Goal: Find specific page/section: Find specific page/section

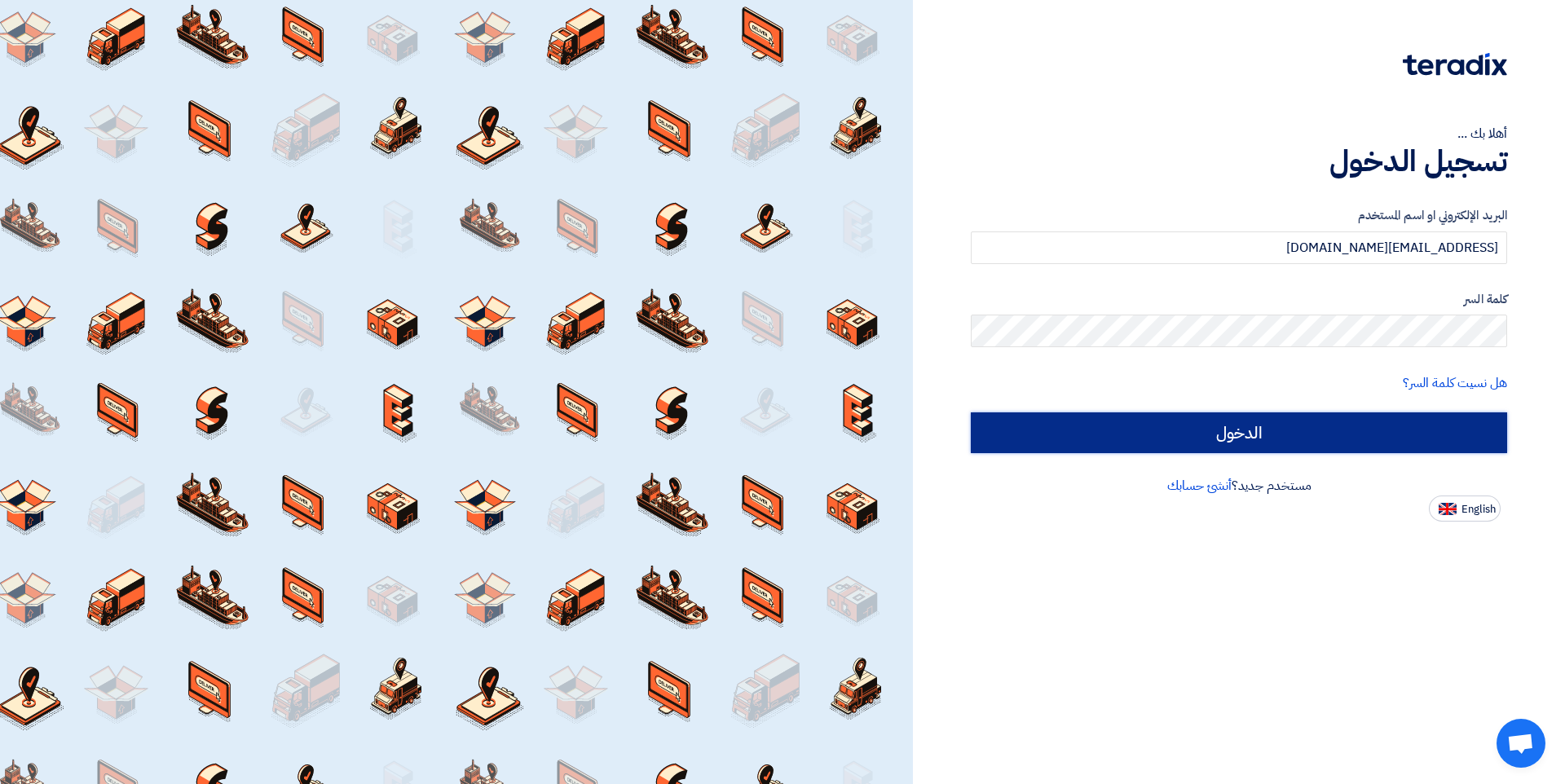
click at [1171, 437] on input "الدخول" at bounding box center [1238, 433] width 536 height 41
type input "Sign in"
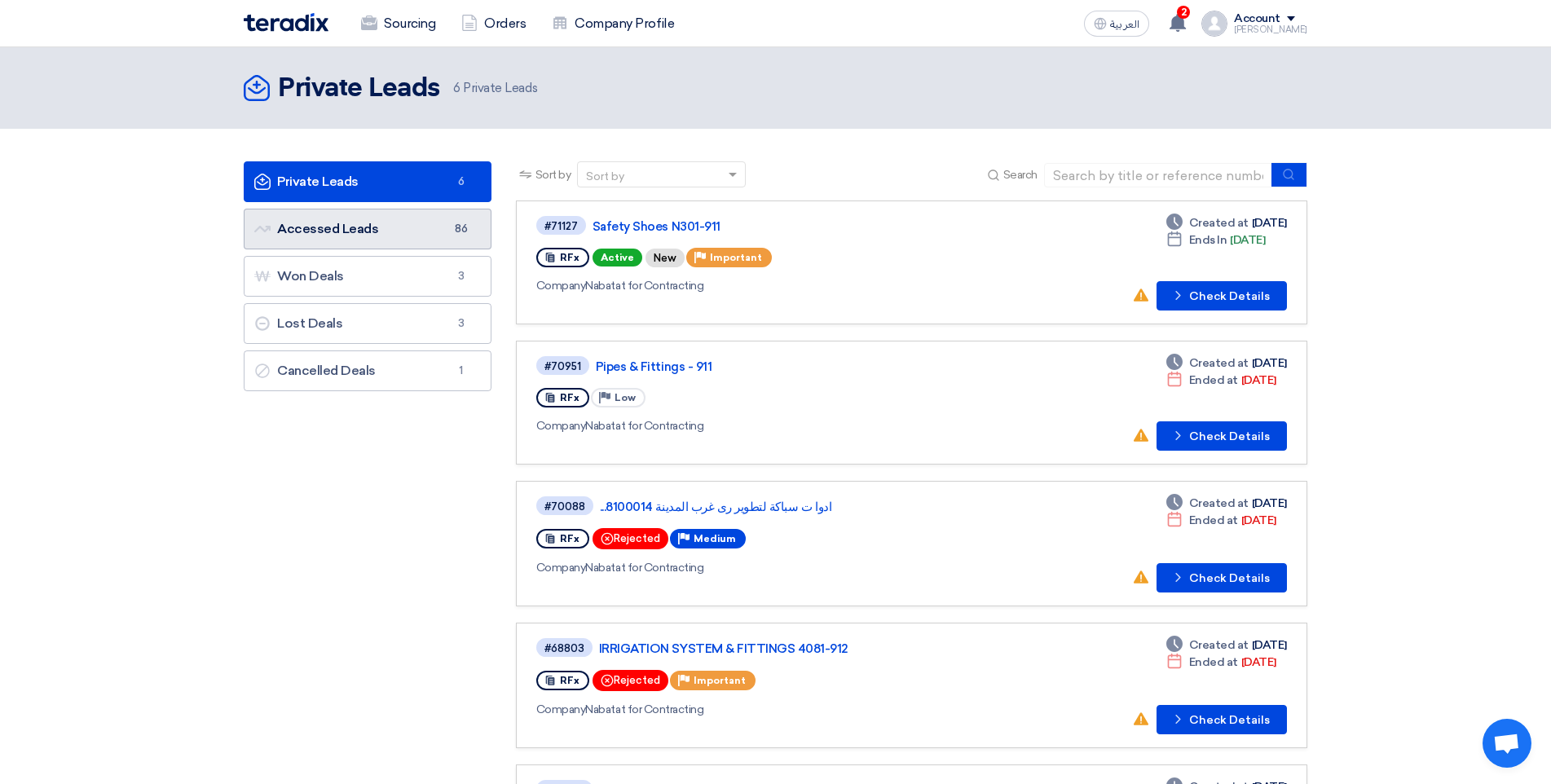
click at [346, 230] on link "Accessed Leads Accessed Leads 86" at bounding box center [367, 229] width 248 height 41
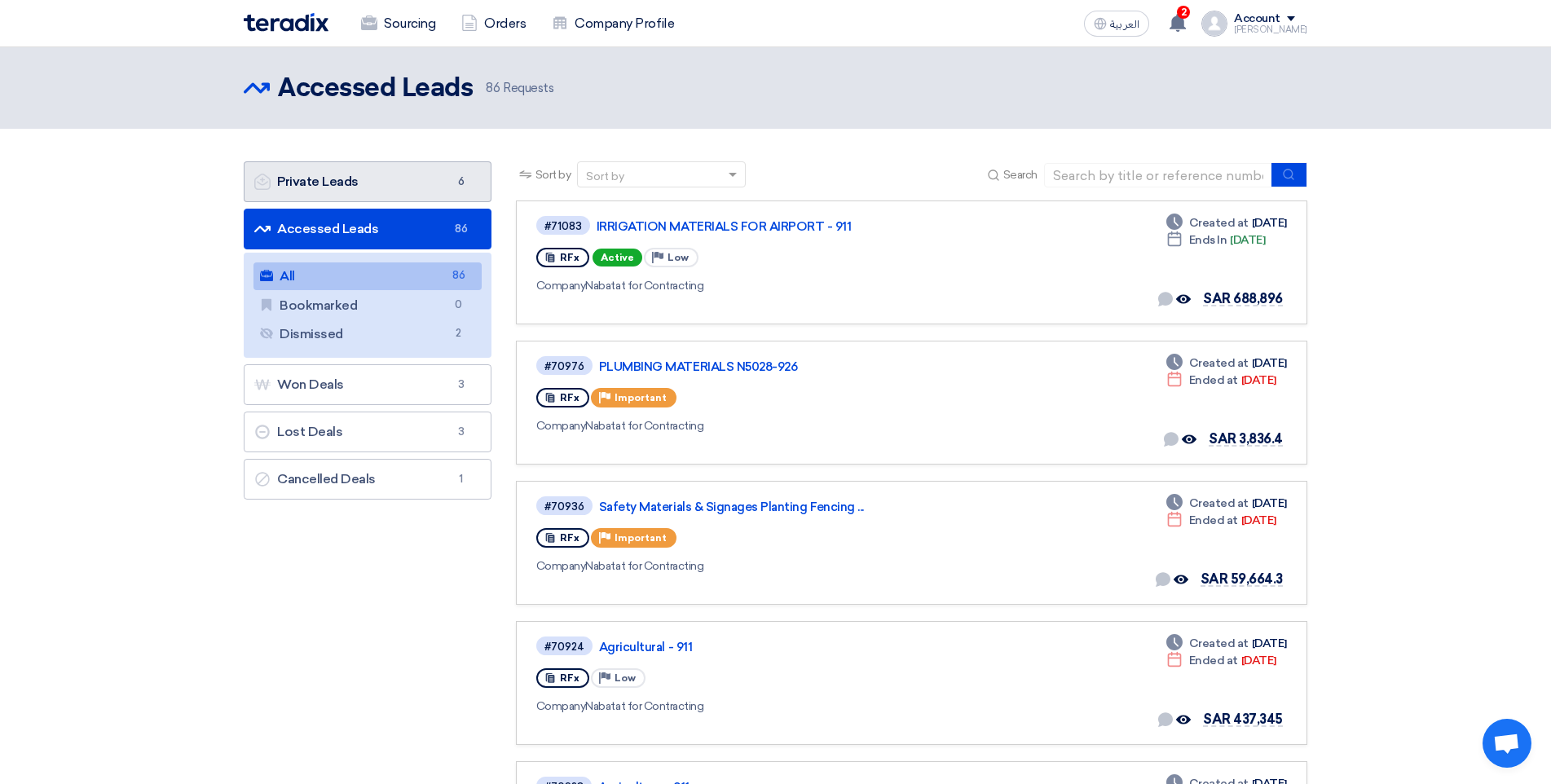
click at [285, 169] on link "Private Leads Private Leads 6" at bounding box center [367, 181] width 248 height 41
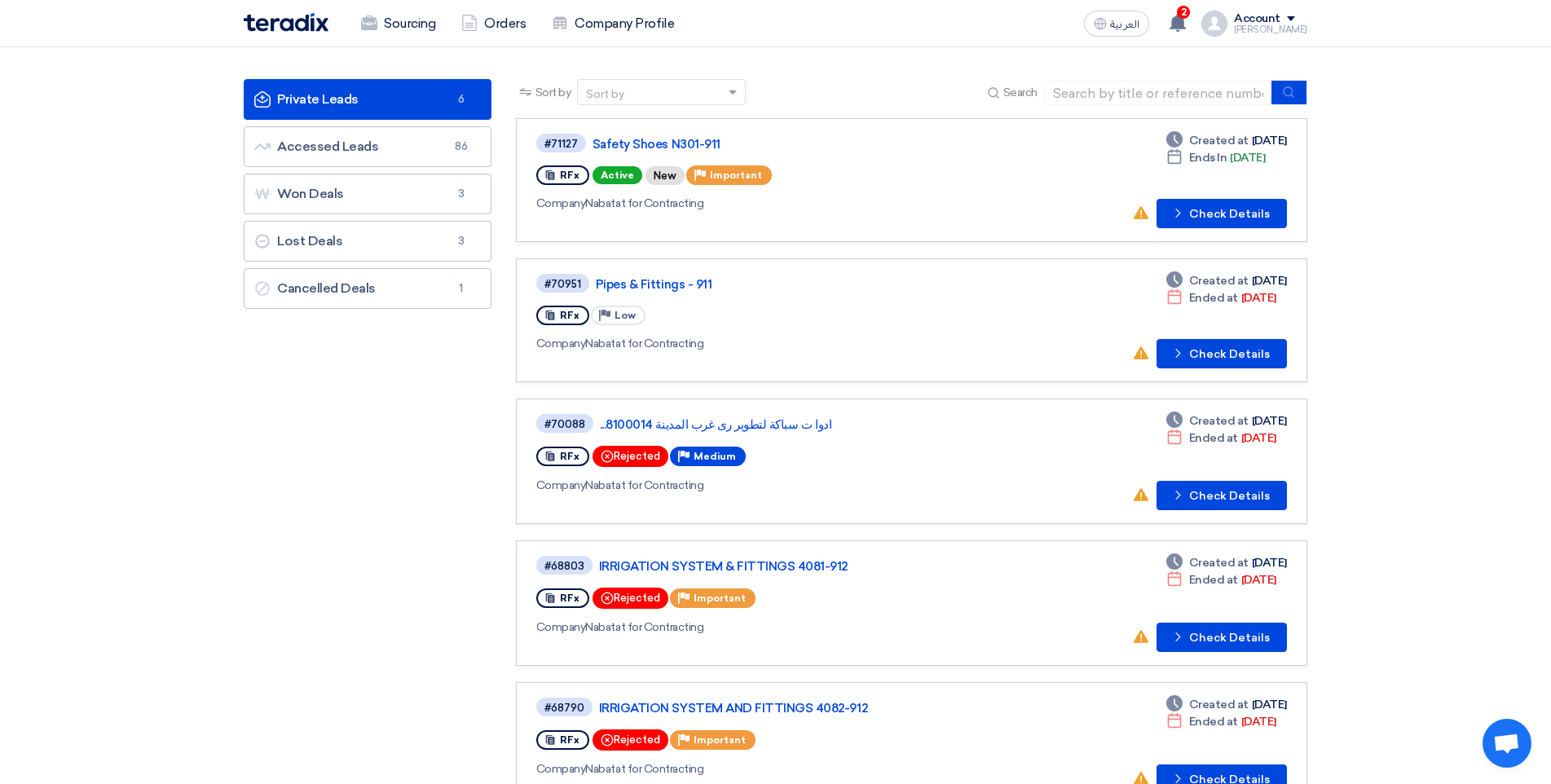
scroll to position [81, 0]
